Goal: Task Accomplishment & Management: Use online tool/utility

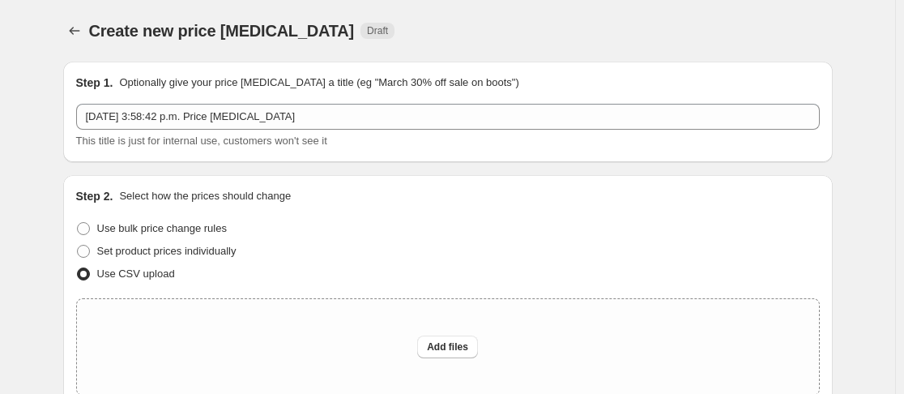
scroll to position [150, 0]
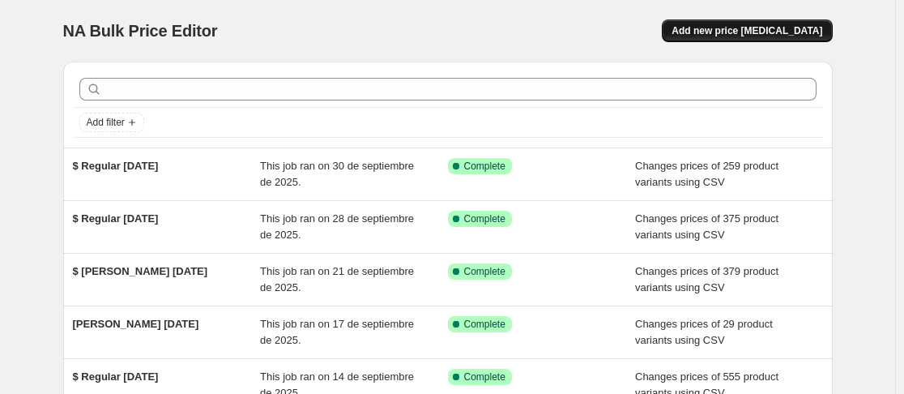
click at [754, 40] on button "Add new price [MEDICAL_DATA]" at bounding box center [747, 30] width 170 height 23
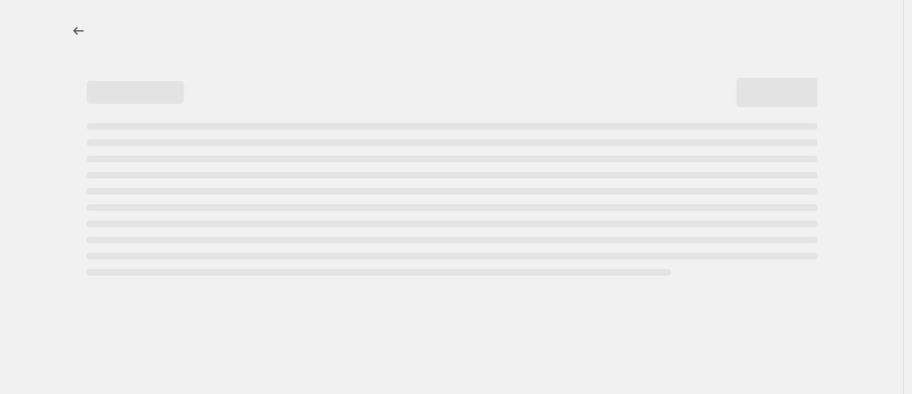
select select "percentage"
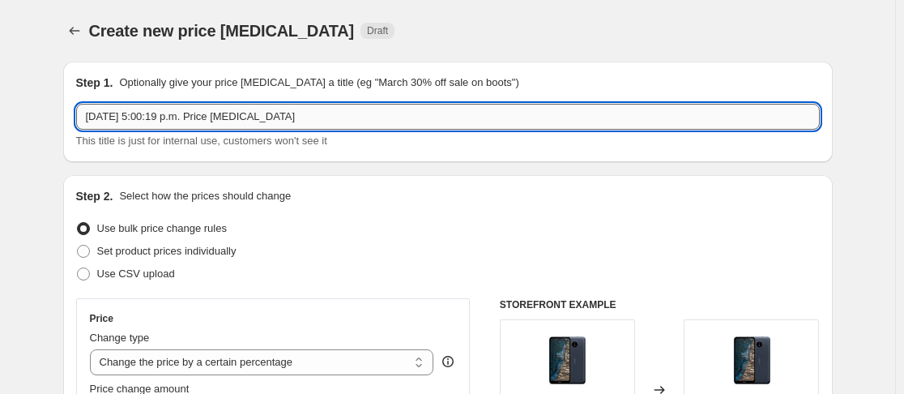
click at [295, 115] on input "[DATE] 5:00:19 p.m. Price [MEDICAL_DATA]" at bounding box center [448, 117] width 744 height 26
type input "$"
type input "[PERSON_NAME] [DATE]"
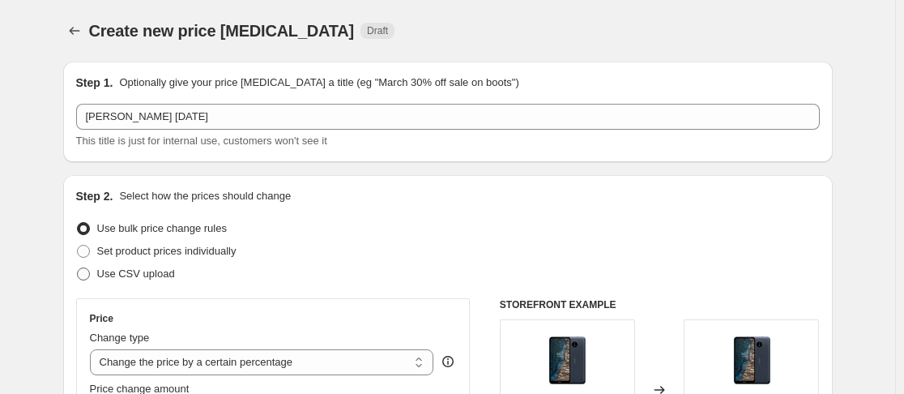
click at [90, 273] on span at bounding box center [83, 273] width 13 height 13
click at [78, 268] on input "Use CSV upload" at bounding box center [77, 267] width 1 height 1
radio input "true"
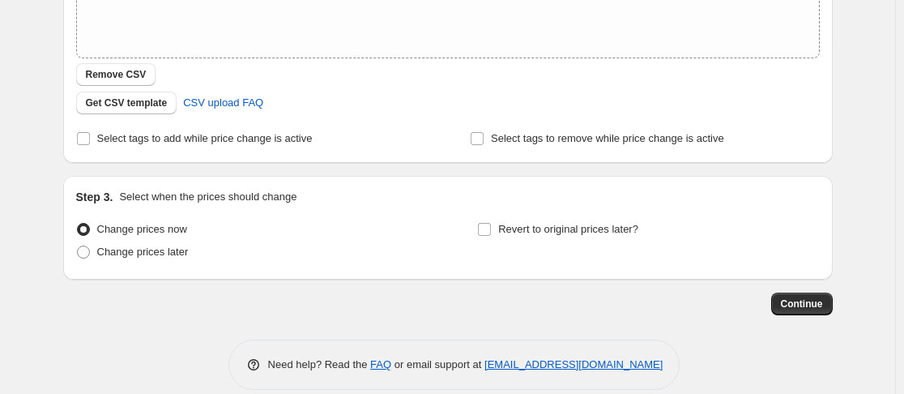
scroll to position [357, 0]
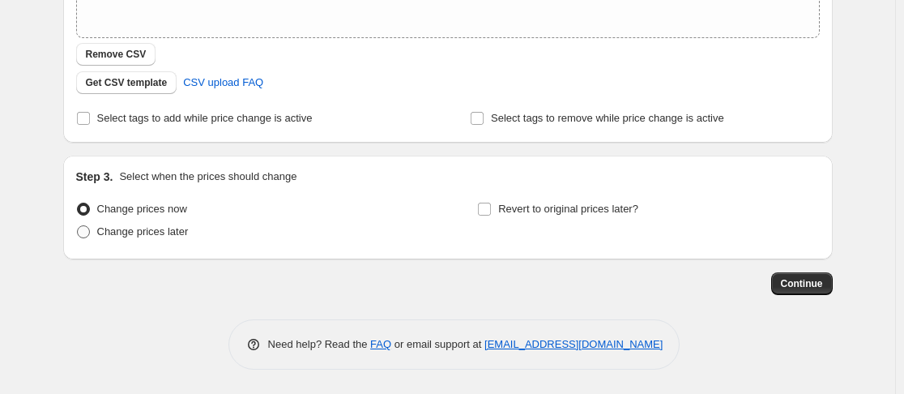
click at [84, 233] on span at bounding box center [83, 231] width 13 height 13
click at [78, 226] on input "Change prices later" at bounding box center [77, 225] width 1 height 1
radio input "true"
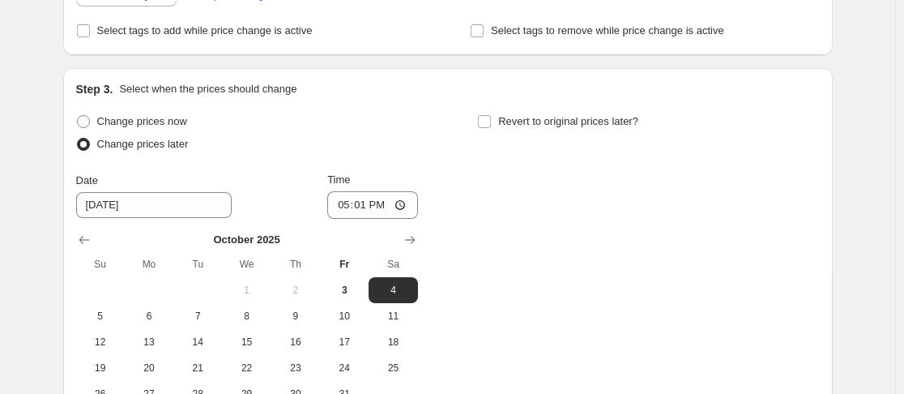
scroll to position [447, 0]
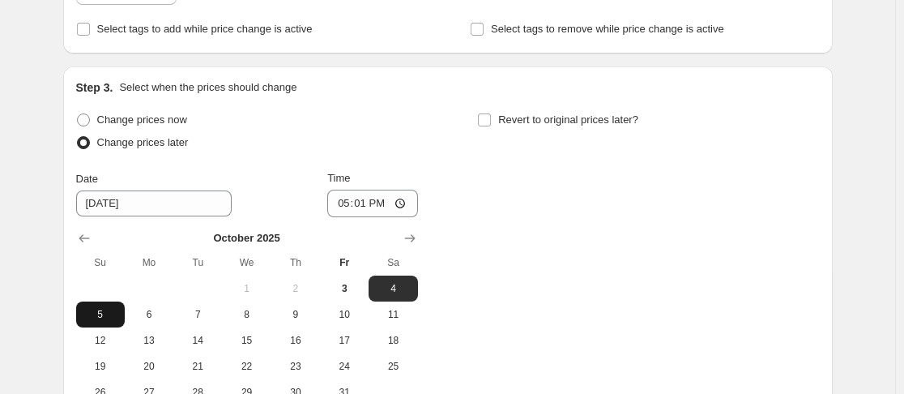
click at [101, 314] on span "5" at bounding box center [101, 314] width 36 height 13
type input "[DATE]"
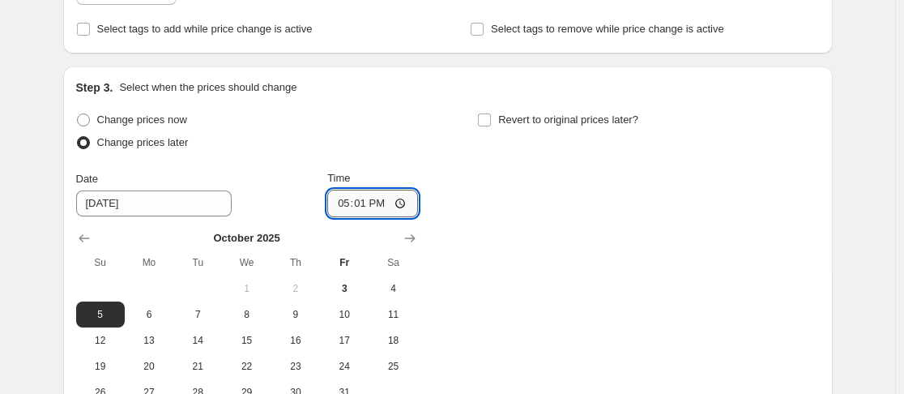
click at [357, 203] on input "17:01" at bounding box center [372, 204] width 91 height 28
click at [335, 203] on input "17:01" at bounding box center [372, 204] width 91 height 28
click at [525, 221] on div "Change prices now Change prices later Date [DATE] Time 23:50 [DATE] Su Mo Tu We…" at bounding box center [448, 257] width 744 height 297
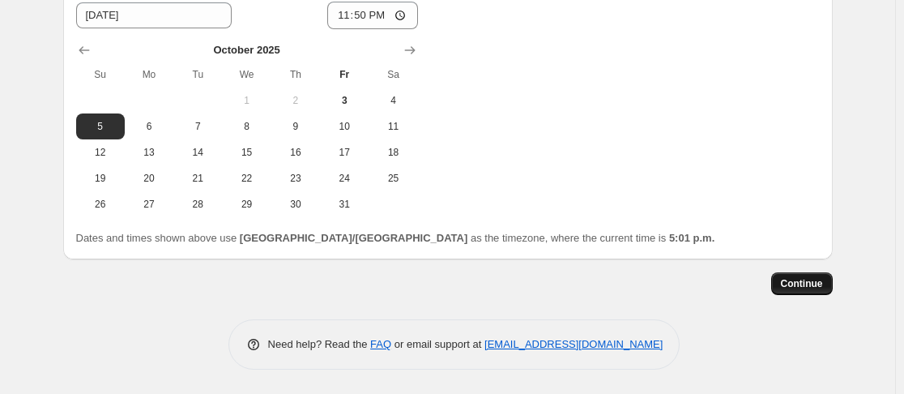
click at [801, 277] on span "Continue" at bounding box center [802, 283] width 42 height 13
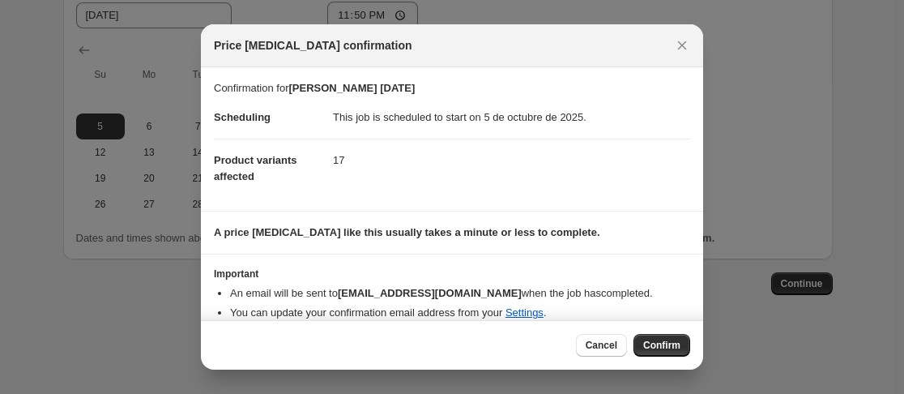
click at [467, 193] on dl "Scheduling This job is scheduled to start on 5 de octubre de 2025. Product vari…" at bounding box center [452, 146] width 476 height 101
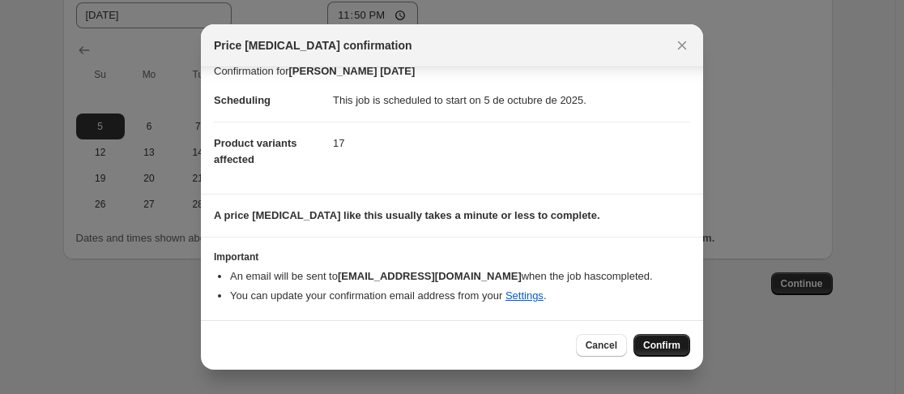
click at [665, 348] on span "Confirm" at bounding box center [661, 345] width 37 height 13
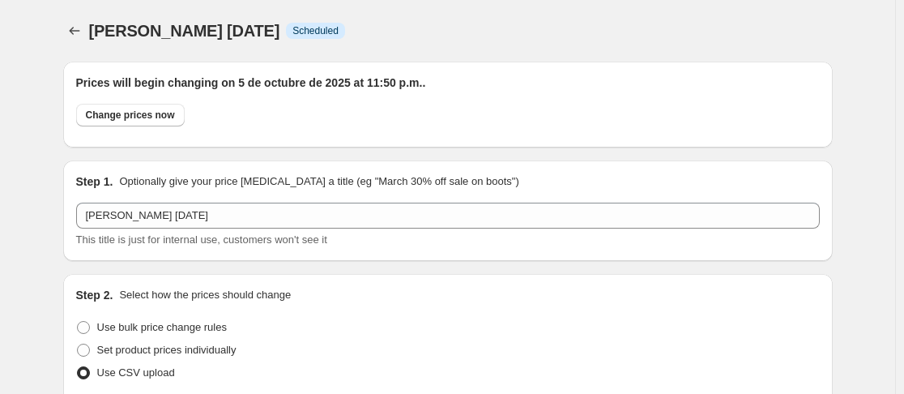
scroll to position [635, 0]
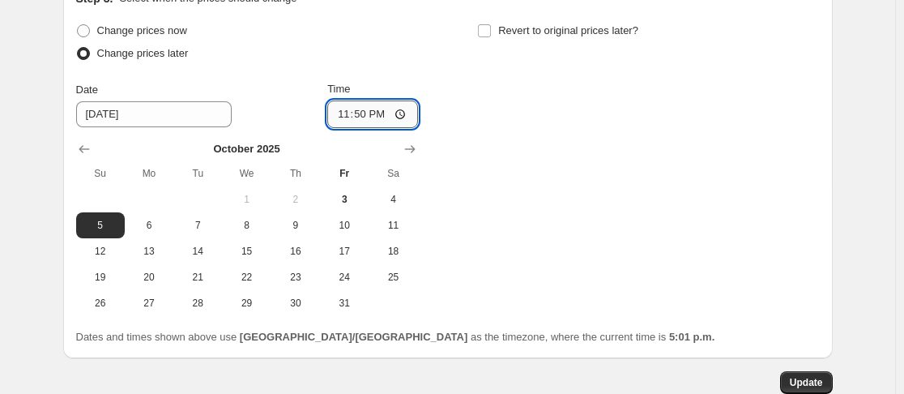
click at [361, 114] on input "23:50" at bounding box center [372, 114] width 91 height 28
type input "23:55"
click at [806, 379] on span "Update" at bounding box center [806, 382] width 33 height 13
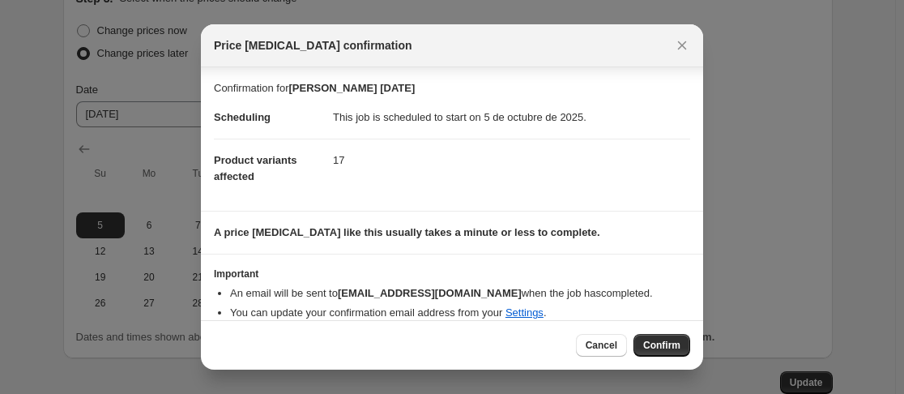
scroll to position [17, 0]
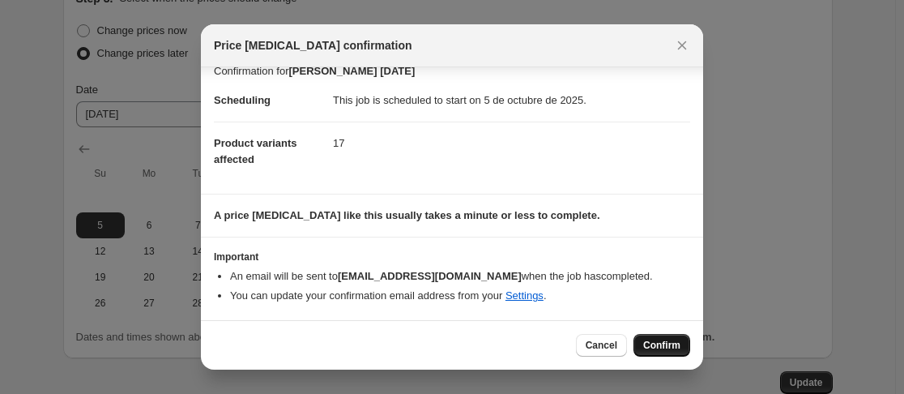
click at [664, 348] on span "Confirm" at bounding box center [661, 345] width 37 height 13
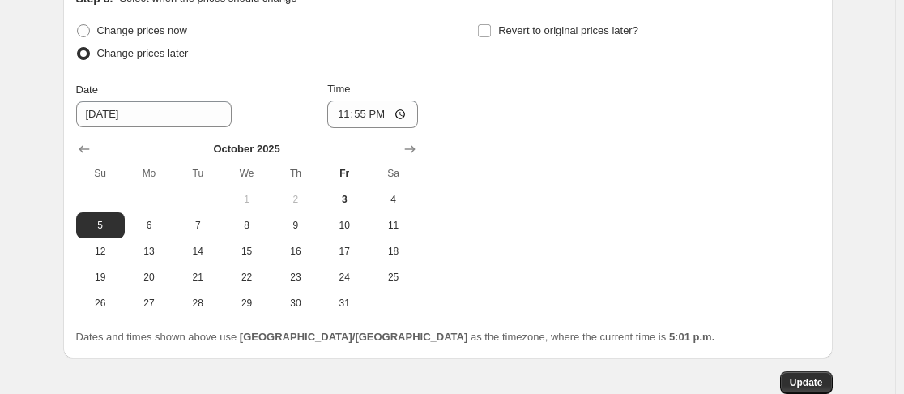
scroll to position [0, 0]
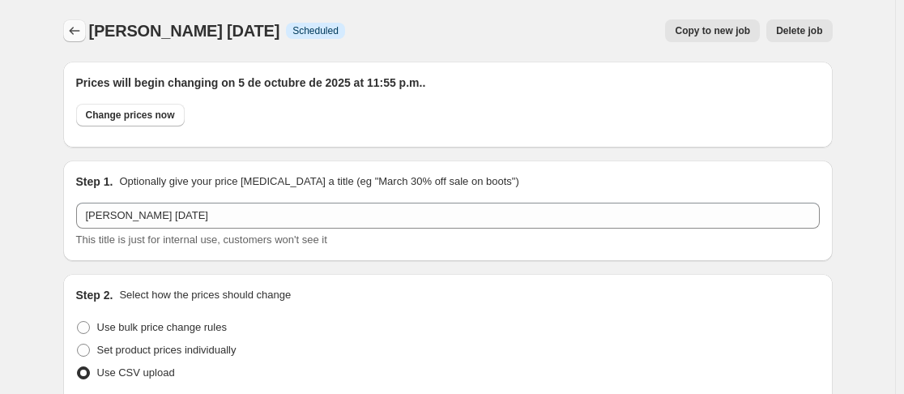
click at [78, 32] on icon "Price change jobs" at bounding box center [74, 31] width 16 height 16
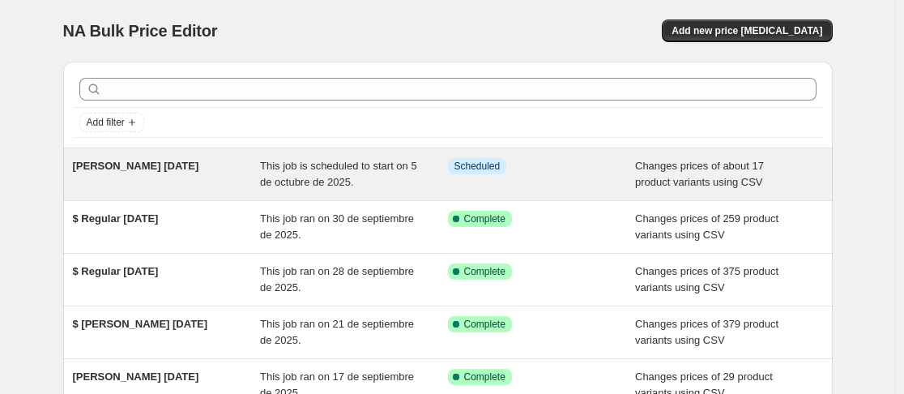
click at [212, 164] on div "[PERSON_NAME] [DATE]" at bounding box center [167, 174] width 188 height 32
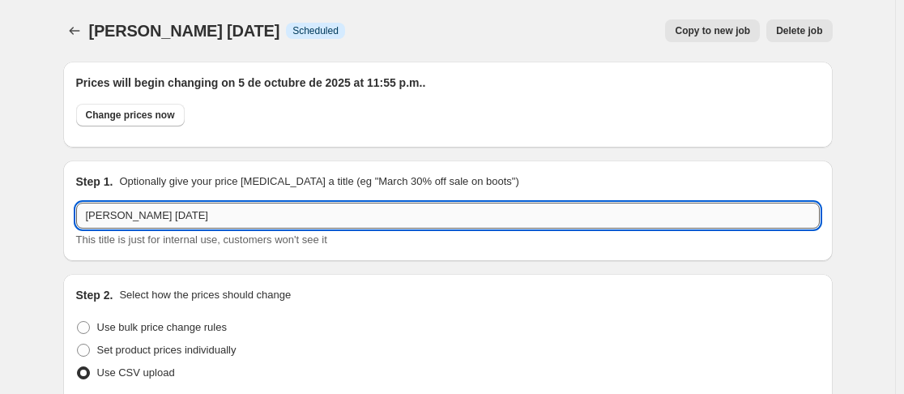
click at [87, 214] on input "[PERSON_NAME] [DATE]" at bounding box center [448, 216] width 744 height 26
type input "$ [PERSON_NAME] [DATE]"
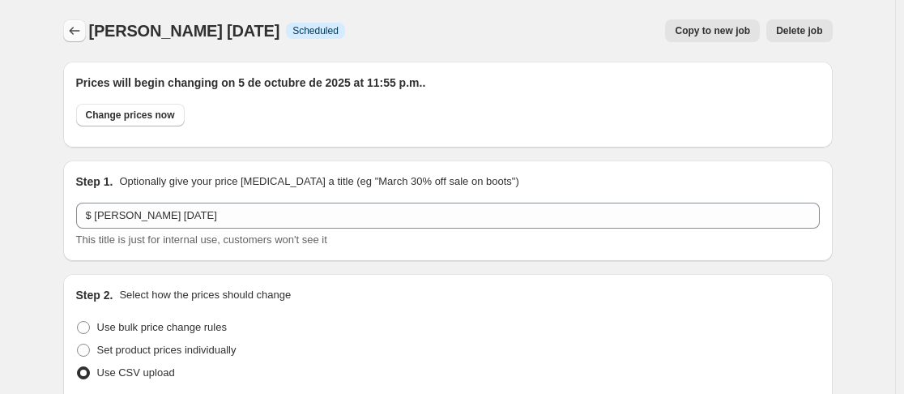
click at [78, 26] on icon "Price change jobs" at bounding box center [74, 31] width 16 height 16
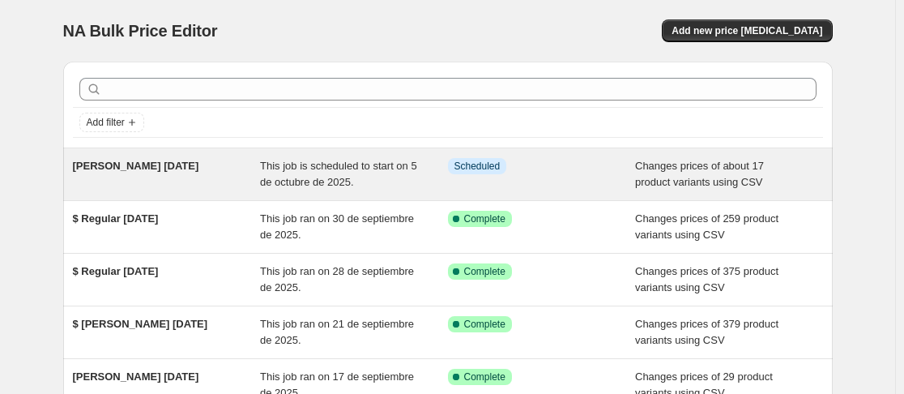
click at [122, 169] on span "[PERSON_NAME] [DATE]" at bounding box center [136, 166] width 126 height 12
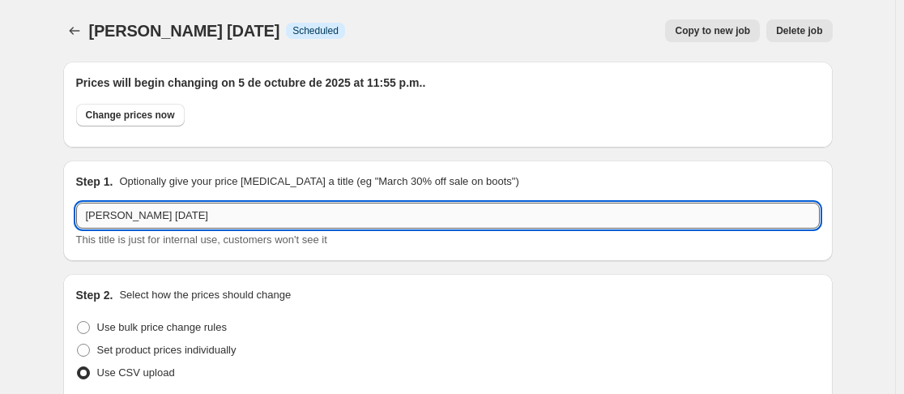
click at [92, 217] on input "[PERSON_NAME] [DATE]" at bounding box center [448, 216] width 744 height 26
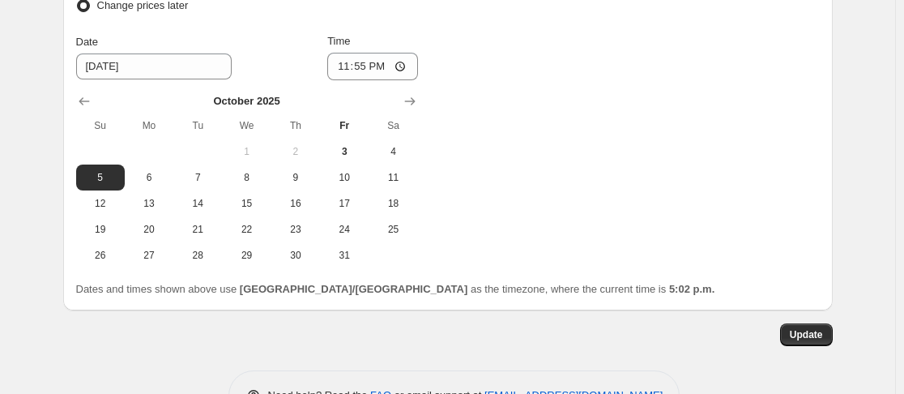
scroll to position [733, 0]
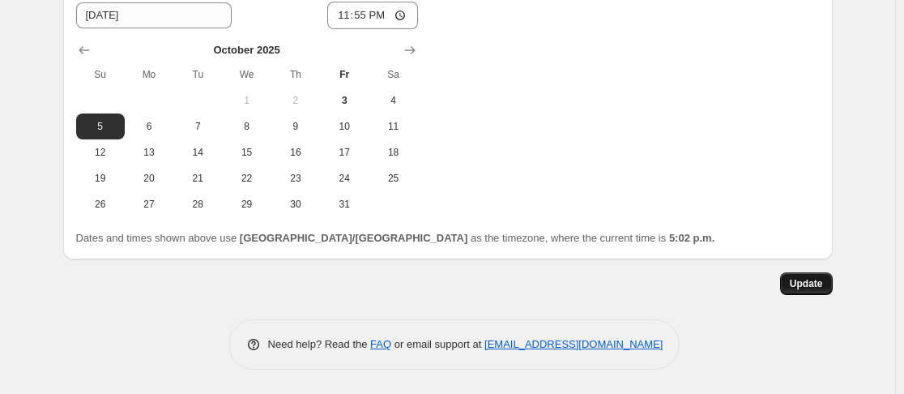
type input "$[PERSON_NAME] [DATE]"
click at [813, 282] on span "Update" at bounding box center [806, 283] width 33 height 13
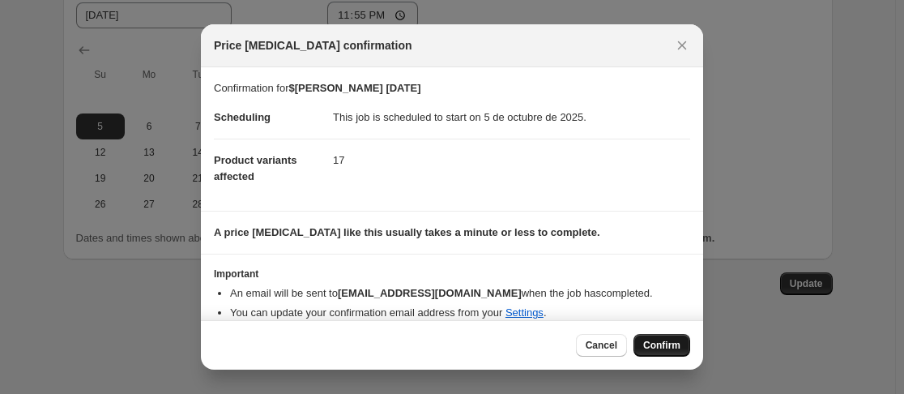
click at [665, 347] on span "Confirm" at bounding box center [661, 345] width 37 height 13
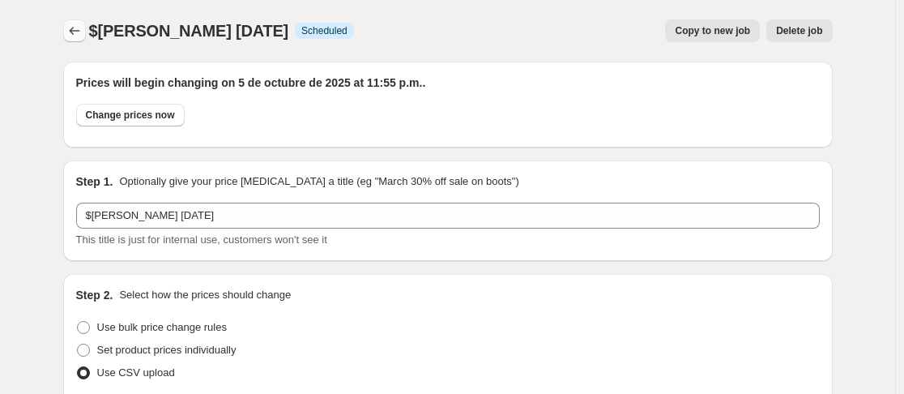
click at [81, 31] on icon "Price change jobs" at bounding box center [74, 31] width 16 height 16
